Goal: Browse casually: Explore the website without a specific task or goal

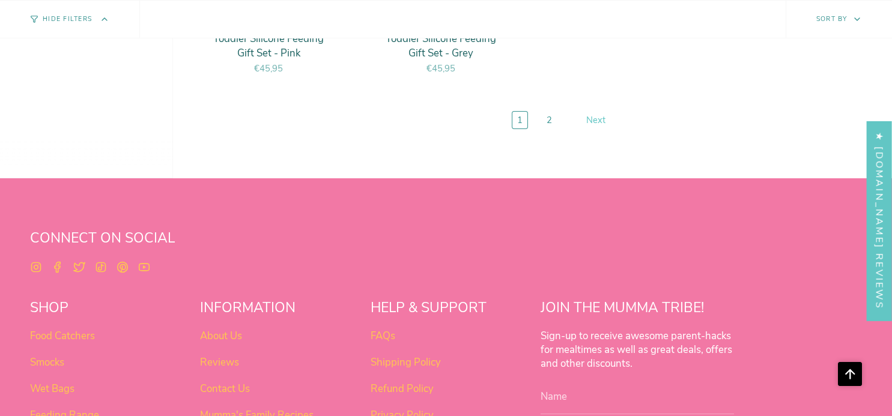
scroll to position [4673, 0]
